Goal: Find specific page/section

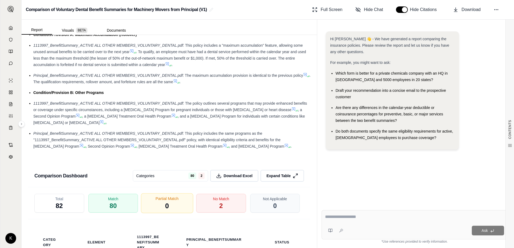
scroll to position [947, 0]
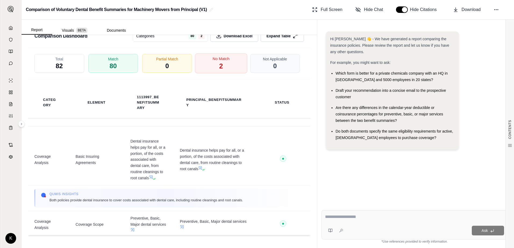
click at [212, 63] on div "No Match 2" at bounding box center [221, 63] width 52 height 20
